Goal: Information Seeking & Learning: Learn about a topic

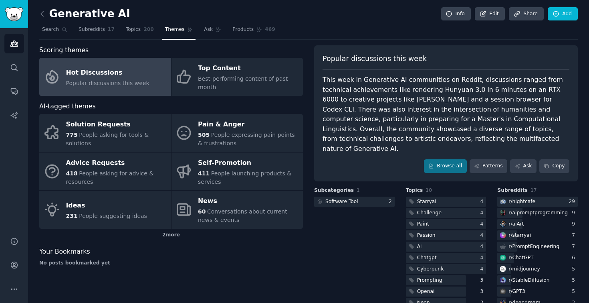
click at [103, 68] on div "Hot Discussions" at bounding box center [107, 72] width 83 height 13
click at [435, 159] on link "Browse all" at bounding box center [445, 166] width 43 height 14
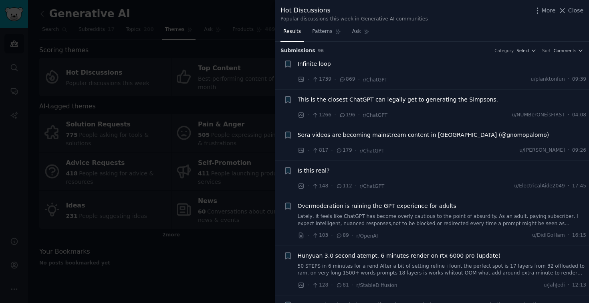
click at [447, 65] on div "Infinite loop" at bounding box center [442, 64] width 289 height 8
click at [353, 62] on div "Infinite loop" at bounding box center [442, 64] width 289 height 8
click at [313, 65] on span "Infinite loop" at bounding box center [314, 64] width 33 height 8
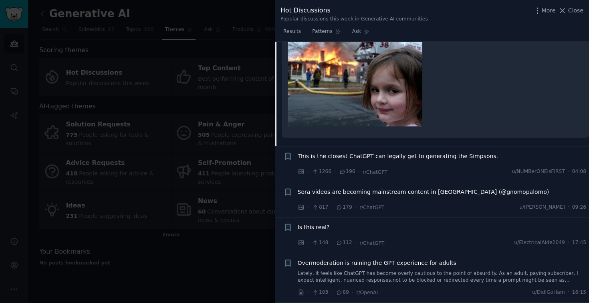
scroll to position [143, 0]
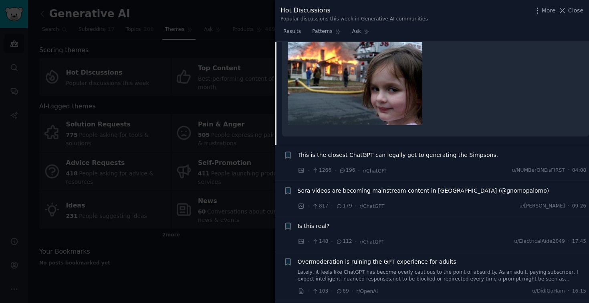
click at [388, 155] on span "This is the closest ChatGPT can legally get to generating the Simpsons." at bounding box center [398, 155] width 201 height 8
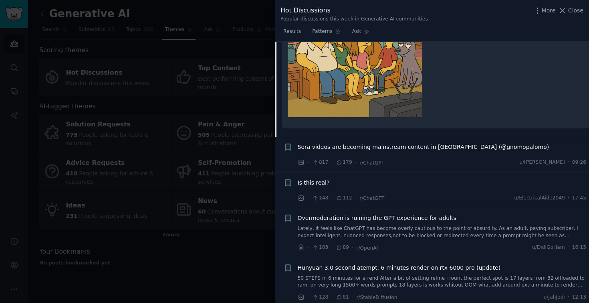
scroll to position [188, 0]
click at [408, 148] on span "Sora videos are becoming mainstream content in [GEOGRAPHIC_DATA] (@gnomopalomo)" at bounding box center [424, 147] width 252 height 8
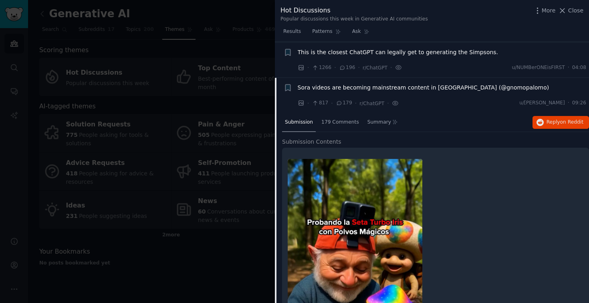
scroll to position [47, 0]
click at [553, 121] on span "Reply on Reddit" at bounding box center [565, 122] width 37 height 7
click at [257, 125] on div at bounding box center [294, 151] width 589 height 303
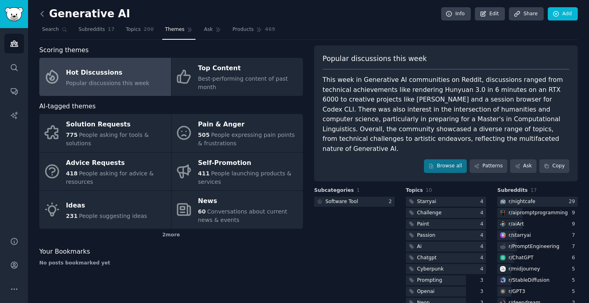
click at [43, 12] on icon at bounding box center [42, 14] width 8 height 8
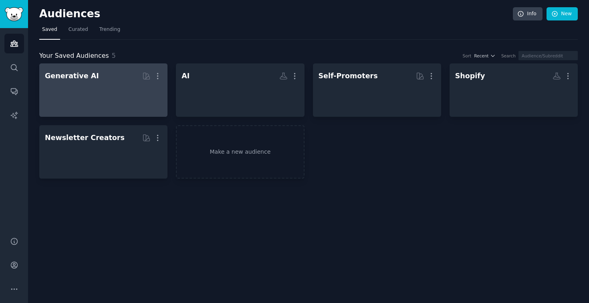
click at [101, 93] on div at bounding box center [103, 97] width 117 height 28
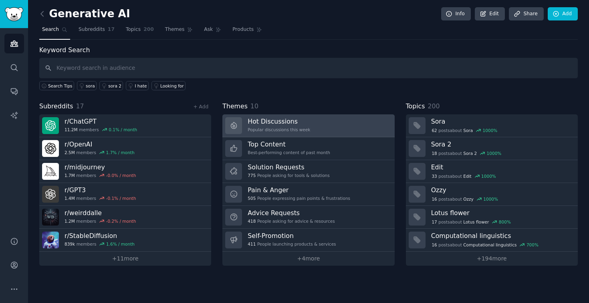
click at [332, 123] on link "Hot Discussions Popular discussions this week" at bounding box center [308, 125] width 172 height 23
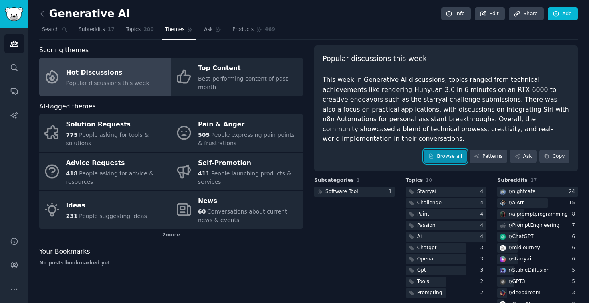
click at [449, 150] on link "Browse all" at bounding box center [445, 157] width 43 height 14
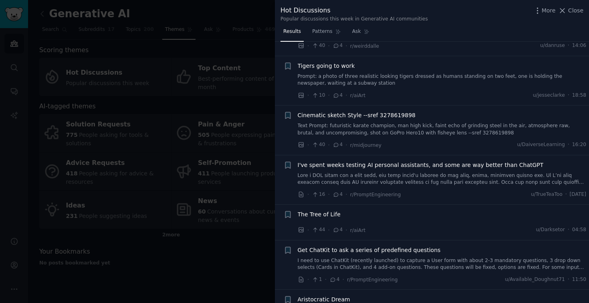
scroll to position [825, 0]
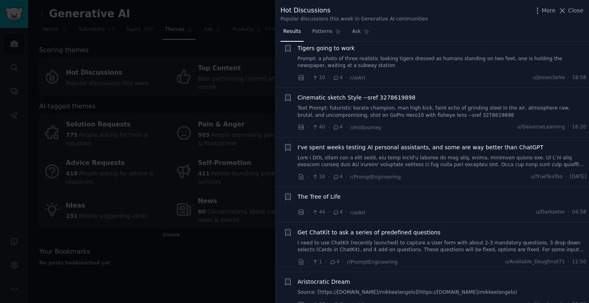
click at [414, 149] on span "I've spent weeks testing AI personal assistants, and some are way better than C…" at bounding box center [421, 147] width 246 height 8
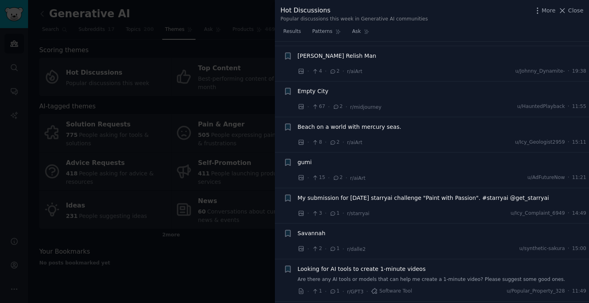
scroll to position [1640, 0]
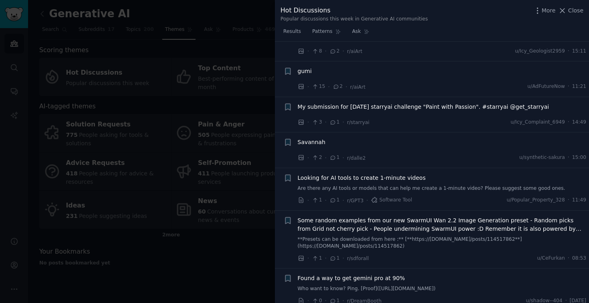
click at [235, 97] on div at bounding box center [294, 151] width 589 height 303
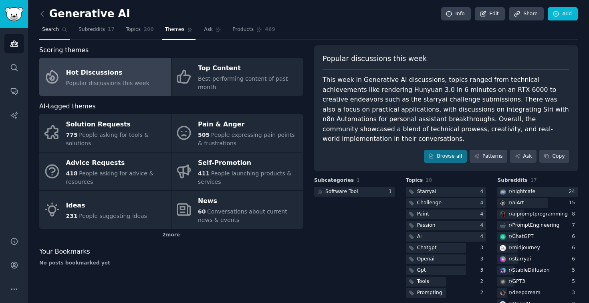
click at [53, 30] on span "Search" at bounding box center [50, 29] width 17 height 7
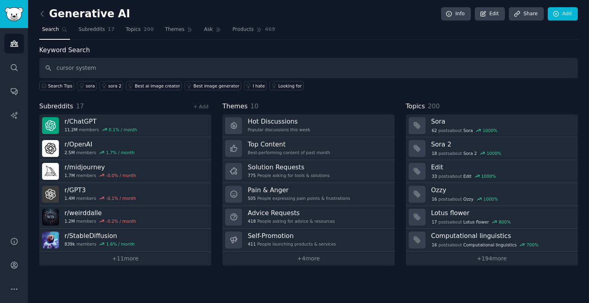
type input "cursor system"
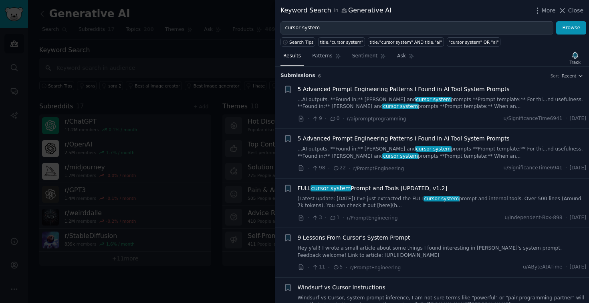
click at [186, 61] on div at bounding box center [294, 151] width 589 height 303
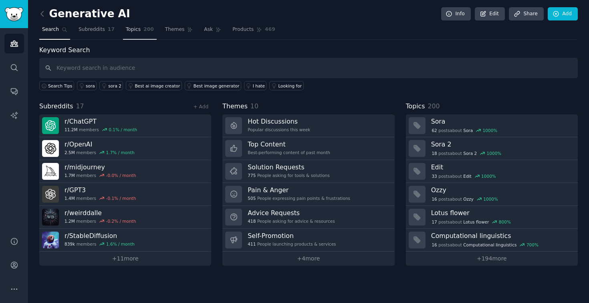
click at [135, 31] on span "Topics" at bounding box center [133, 29] width 15 height 7
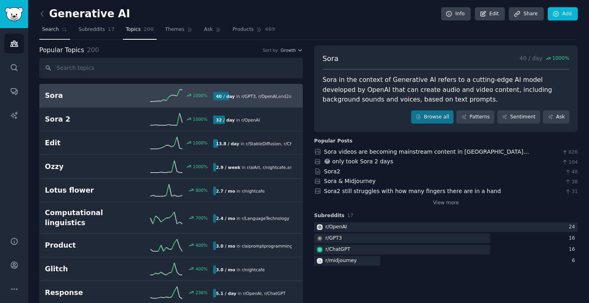
click at [52, 30] on span "Search" at bounding box center [50, 29] width 17 height 7
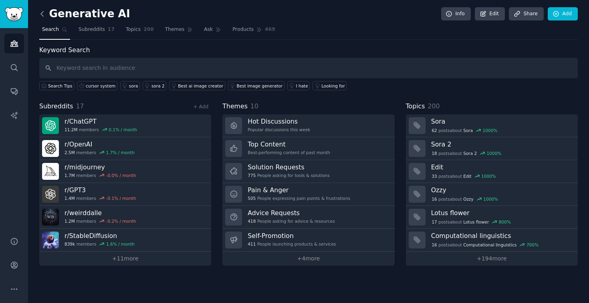
click at [41, 14] on icon at bounding box center [42, 13] width 2 height 5
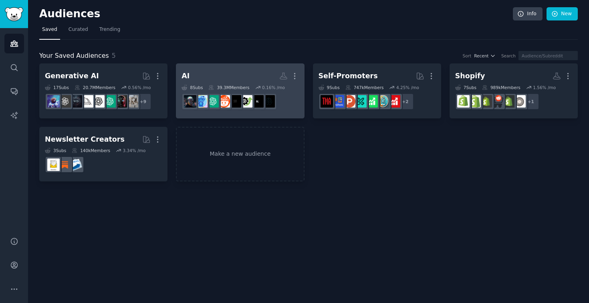
click at [212, 68] on link "AI More 8 Sub s 39.3M Members 0.16 % /mo" at bounding box center [240, 90] width 128 height 55
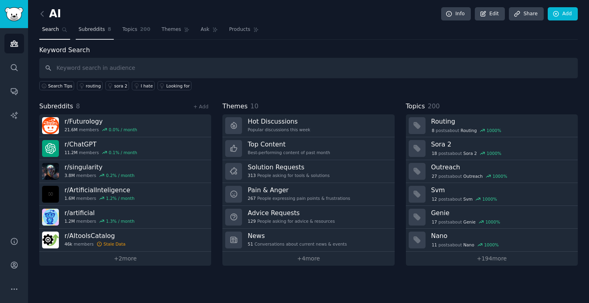
click at [96, 35] on link "Subreddits 8" at bounding box center [95, 31] width 38 height 16
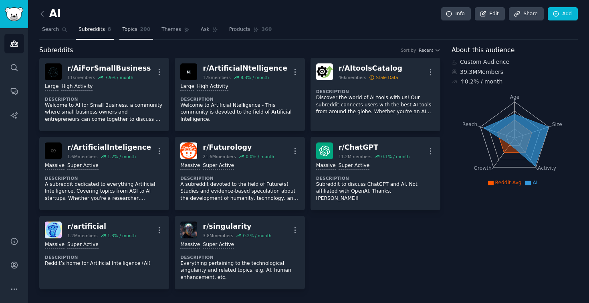
drag, startPoint x: 144, startPoint y: 26, endPoint x: 133, endPoint y: 27, distance: 11.7
click at [144, 26] on span "200" at bounding box center [145, 29] width 10 height 7
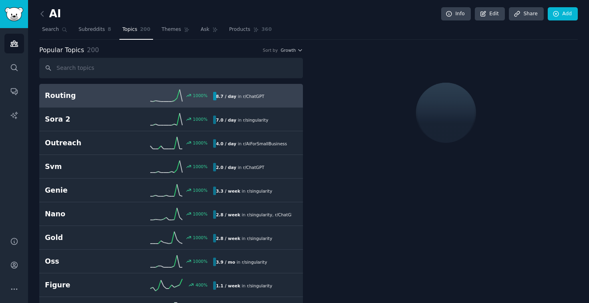
click at [121, 96] on h2 "Routing" at bounding box center [87, 96] width 84 height 10
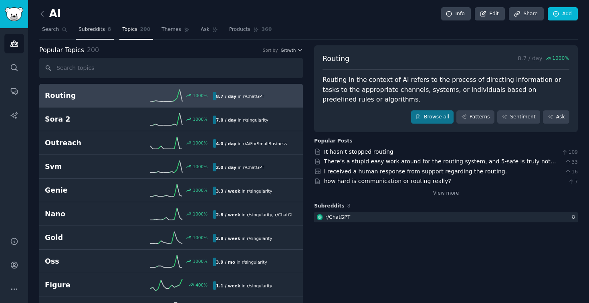
click at [100, 28] on span "Subreddits" at bounding box center [92, 29] width 26 height 7
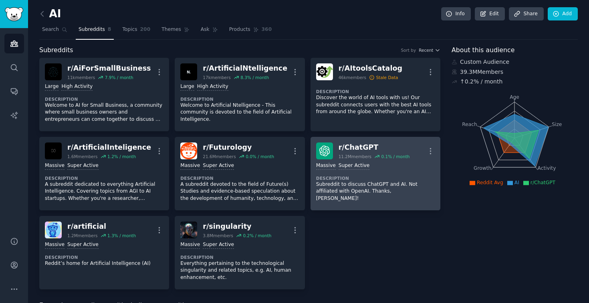
click at [410, 150] on div "r/ ChatGPT 11.2M members 0.1 % / month More" at bounding box center [375, 150] width 119 height 17
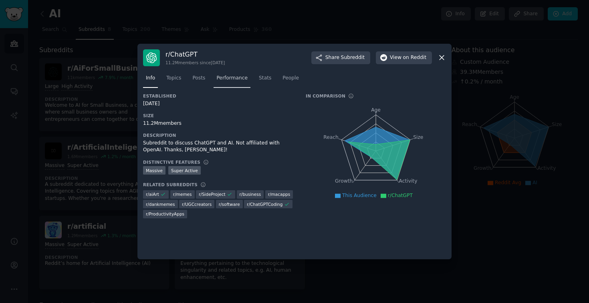
click at [232, 75] on span "Performance" at bounding box center [231, 78] width 31 height 7
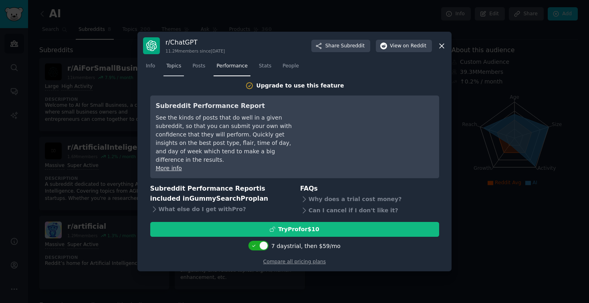
click at [177, 70] on span "Topics" at bounding box center [173, 66] width 15 height 7
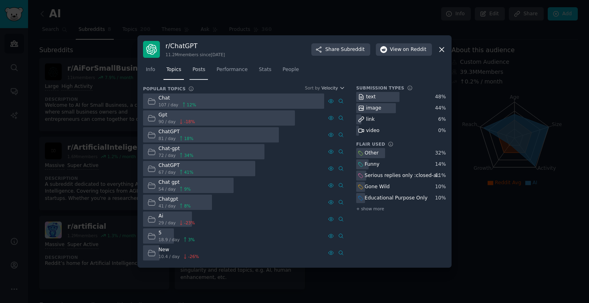
click at [201, 71] on span "Posts" at bounding box center [198, 69] width 13 height 7
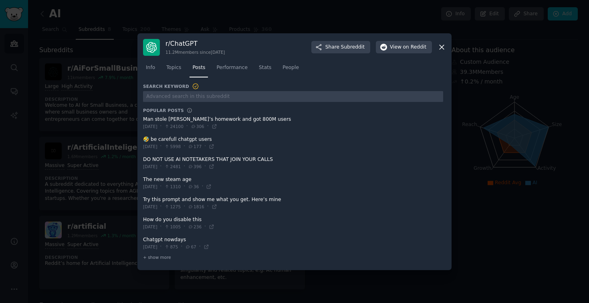
click at [183, 123] on span "24100" at bounding box center [173, 126] width 19 height 6
click at [216, 125] on icon at bounding box center [214, 126] width 4 height 4
click at [235, 160] on span at bounding box center [293, 163] width 300 height 20
click at [214, 166] on icon at bounding box center [212, 167] width 6 height 6
click at [217, 204] on icon at bounding box center [215, 207] width 6 height 6
